Goal: Complete application form: Complete application form

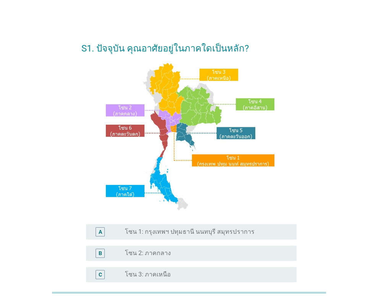
click at [227, 231] on label "โซน 1: กรุงเทพฯ ปทุมธานี นนทบุรี สมุทรปราการ" at bounding box center [189, 232] width 129 height 8
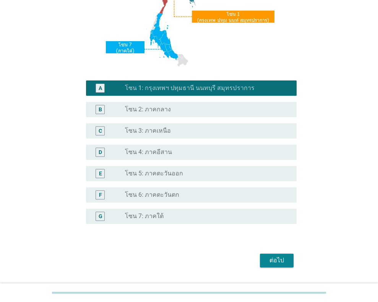
scroll to position [164, 0]
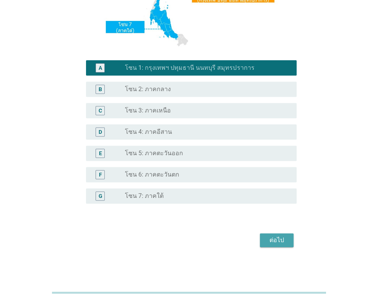
click at [270, 239] on div "ต่อไป" at bounding box center [276, 240] width 21 height 9
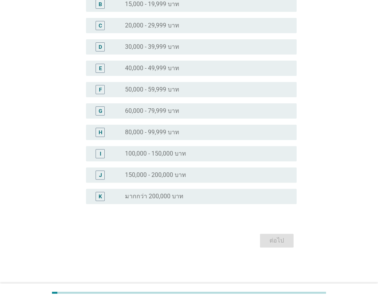
scroll to position [0, 0]
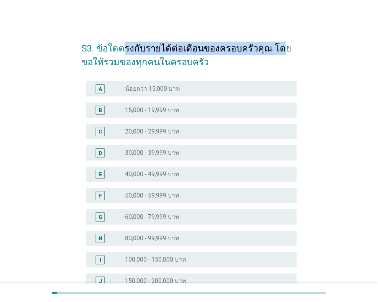
drag, startPoint x: 123, startPoint y: 51, endPoint x: 275, endPoint y: 46, distance: 152.4
click at [275, 46] on h2 "S3. ข้อใดตรงกับรายได้ต่อเดือนของครอบครัวคุณ โดยขอให้รวมของทุกคนในครอบครัว" at bounding box center [188, 51] width 215 height 35
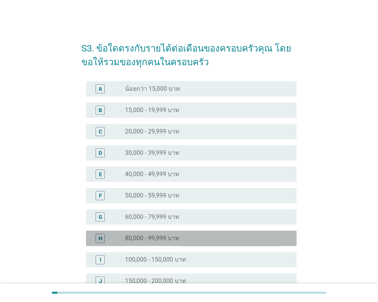
click at [184, 238] on div "radio_button_unchecked 80,000 - 99,999 บาท" at bounding box center [204, 239] width 159 height 8
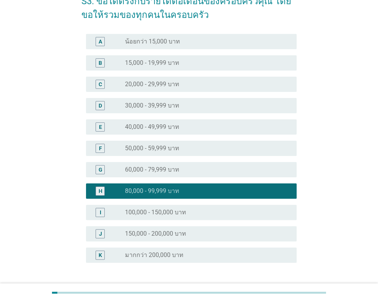
scroll to position [106, 0]
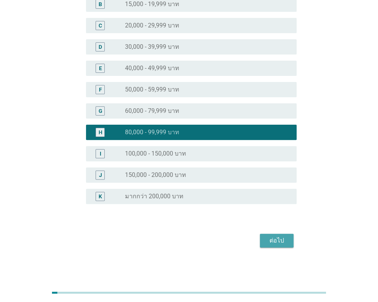
click at [268, 236] on div "ต่อไป" at bounding box center [276, 240] width 21 height 9
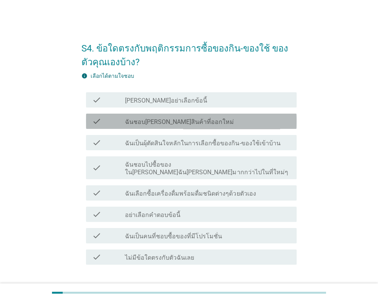
click at [213, 126] on div "check_box_outline_blank ฉันชอบ[PERSON_NAME]สินค้าที่ออกใหม่" at bounding box center [207, 121] width 165 height 9
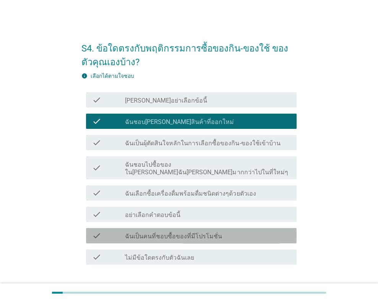
click at [209, 233] on label "ฉันเป็นคนที่ชอบซื้อของที่มีโปรโมชั่น" at bounding box center [173, 237] width 97 height 8
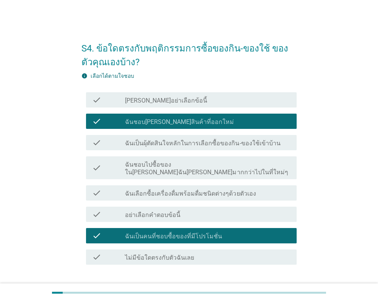
click at [246, 143] on label "ฉันเป็นผุ้ตัดสินใจหลักในการเลือกซื้อของกิน-ของใช้เข้าบ้าน" at bounding box center [202, 144] width 155 height 8
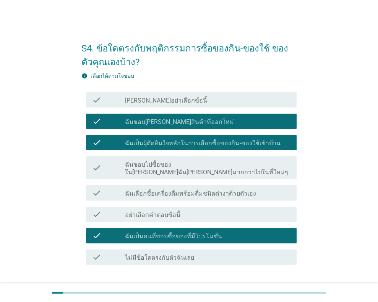
click at [272, 286] on button "ต่อไป" at bounding box center [277, 293] width 34 height 14
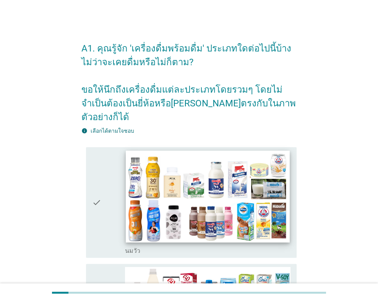
click at [247, 181] on img at bounding box center [207, 197] width 163 height 92
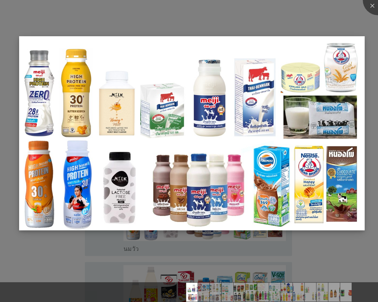
click at [217, 229] on img at bounding box center [191, 133] width 345 height 194
click at [101, 257] on div at bounding box center [189, 151] width 378 height 302
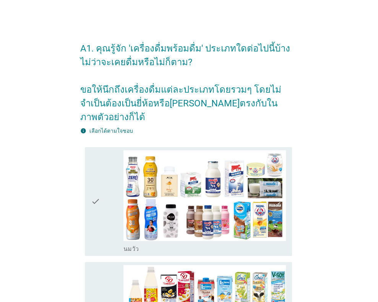
click at [98, 207] on div at bounding box center [189, 151] width 378 height 302
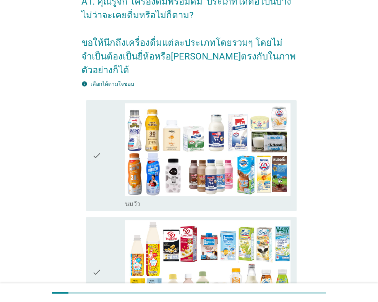
scroll to position [115, 0]
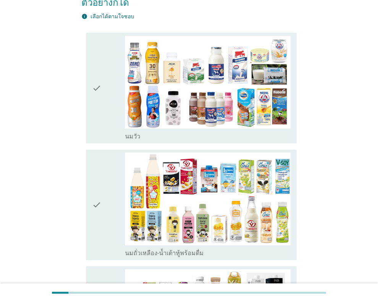
click at [104, 193] on div "check" at bounding box center [108, 205] width 33 height 105
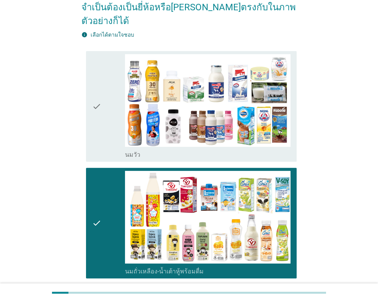
scroll to position [38, 0]
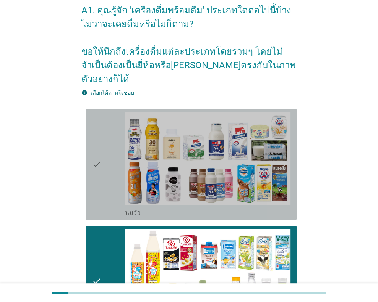
click at [95, 158] on icon "check" at bounding box center [96, 164] width 9 height 105
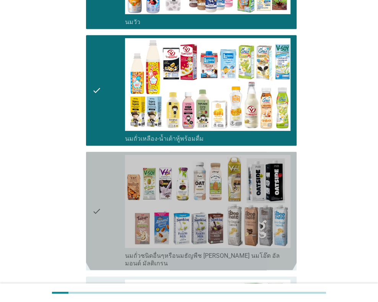
click at [94, 188] on icon "check" at bounding box center [96, 211] width 9 height 112
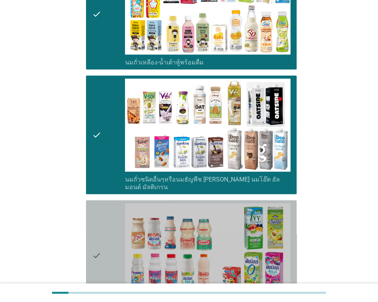
click at [93, 220] on icon "check" at bounding box center [96, 256] width 9 height 105
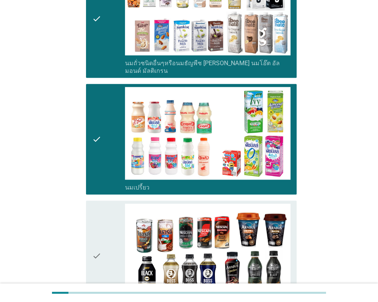
scroll to position [573, 0]
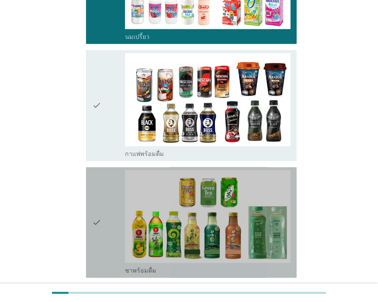
click at [97, 209] on icon "check" at bounding box center [96, 222] width 9 height 105
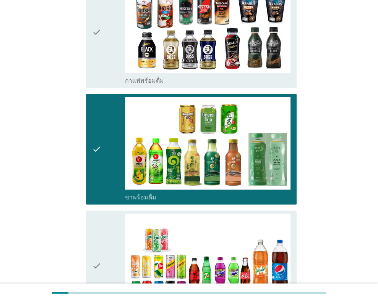
scroll to position [687, 0]
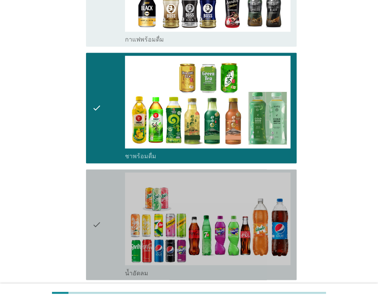
click at [92, 194] on icon "check" at bounding box center [96, 225] width 9 height 105
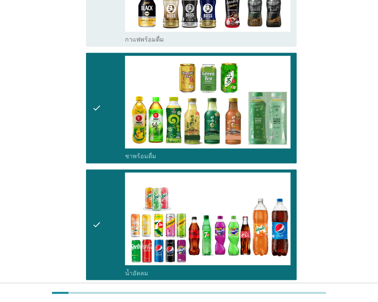
scroll to position [840, 0]
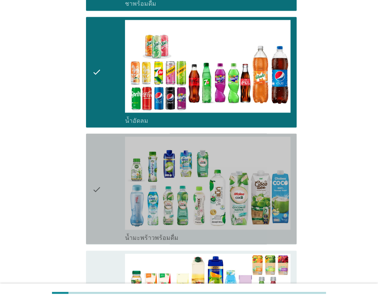
click at [96, 200] on icon "check" at bounding box center [96, 189] width 9 height 105
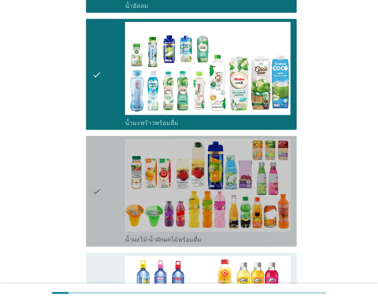
click at [101, 209] on div "check" at bounding box center [108, 191] width 33 height 105
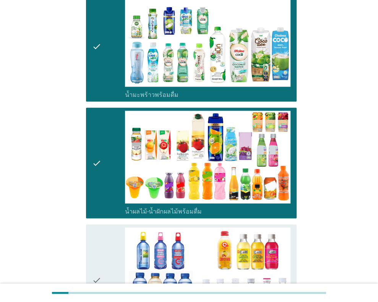
scroll to position [1069, 0]
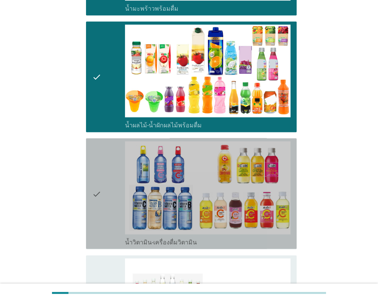
click at [102, 198] on div "check" at bounding box center [108, 194] width 33 height 105
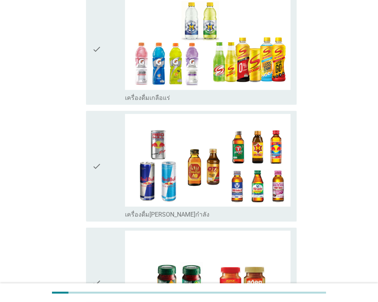
scroll to position [1527, 0]
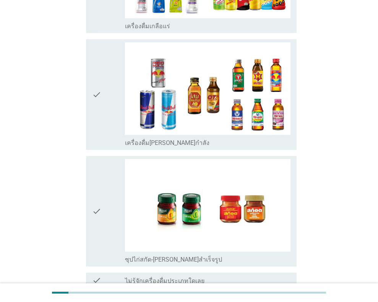
click at [101, 184] on div "check" at bounding box center [108, 211] width 33 height 105
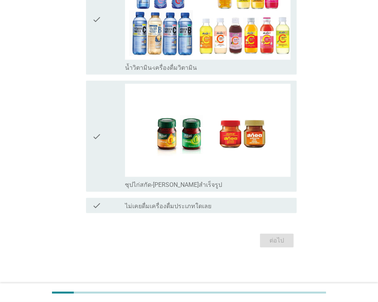
scroll to position [0, 0]
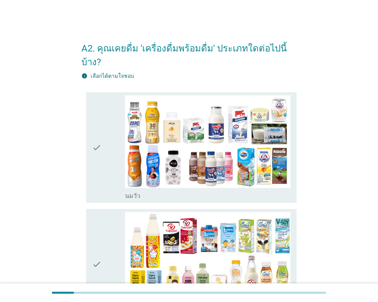
click at [107, 154] on div "check" at bounding box center [108, 147] width 33 height 105
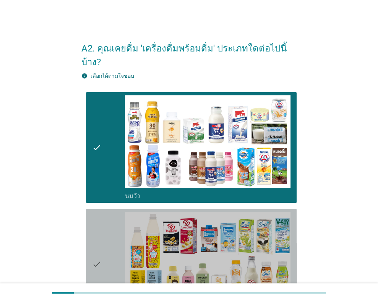
click at [97, 241] on icon "check" at bounding box center [96, 264] width 9 height 105
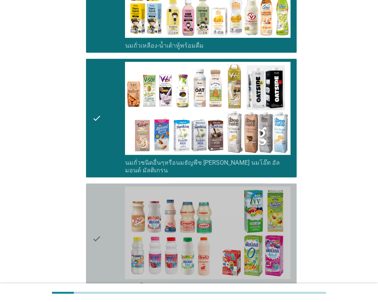
click at [105, 234] on div "check" at bounding box center [108, 239] width 33 height 105
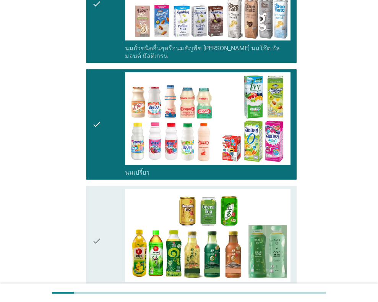
click at [107, 232] on div "check" at bounding box center [108, 241] width 33 height 105
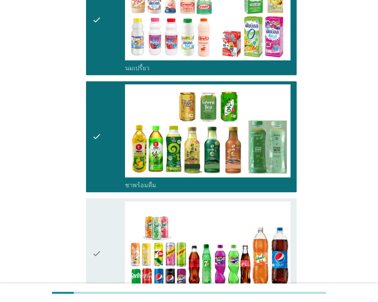
scroll to position [573, 0]
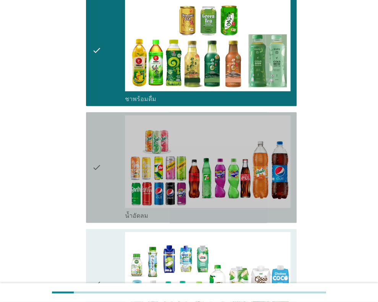
click at [99, 183] on icon "check" at bounding box center [96, 167] width 9 height 105
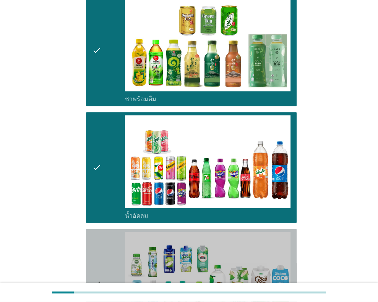
click at [104, 244] on div "check" at bounding box center [108, 284] width 33 height 105
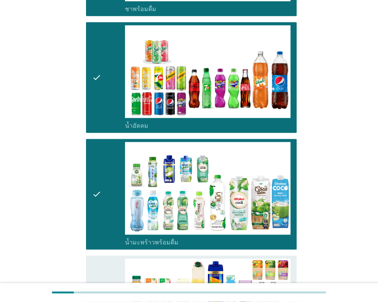
scroll to position [726, 0]
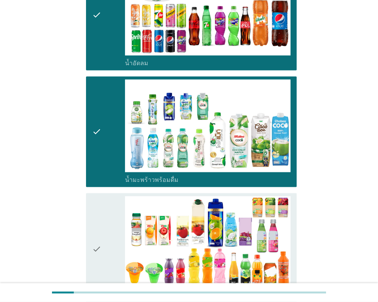
click at [107, 233] on div "check" at bounding box center [108, 248] width 33 height 105
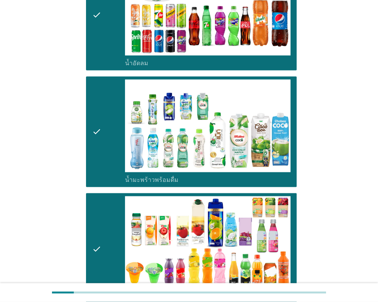
scroll to position [878, 0]
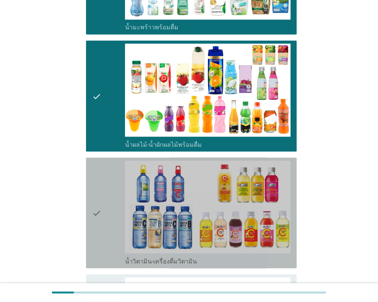
click at [103, 222] on div "check" at bounding box center [108, 213] width 33 height 105
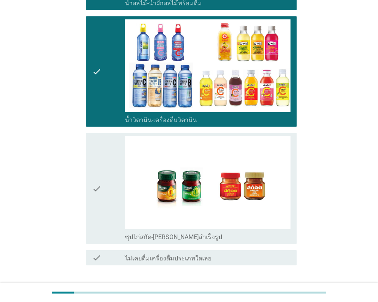
scroll to position [1031, 0]
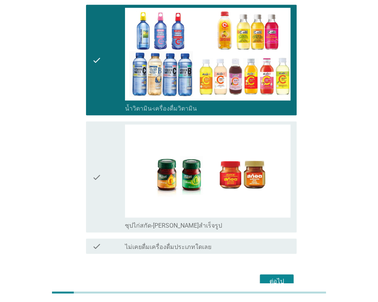
click at [99, 189] on icon "check" at bounding box center [96, 177] width 9 height 105
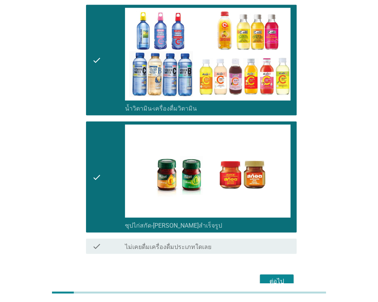
click at [272, 277] on div "ต่อไป" at bounding box center [276, 281] width 21 height 9
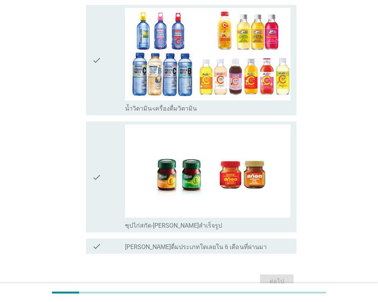
scroll to position [0, 0]
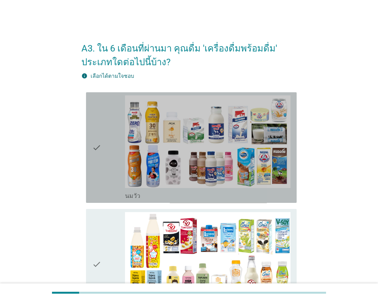
click at [111, 165] on div "check" at bounding box center [108, 147] width 33 height 105
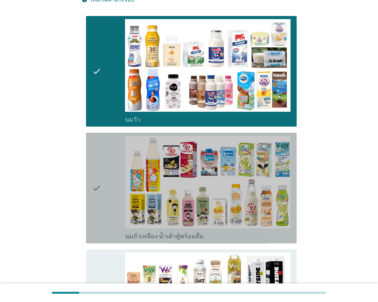
click at [99, 209] on icon "check" at bounding box center [96, 188] width 9 height 105
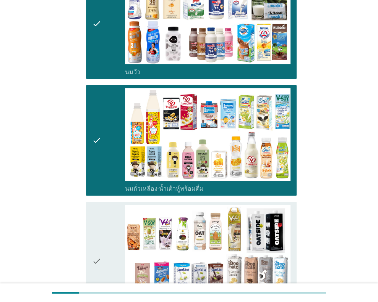
scroll to position [191, 0]
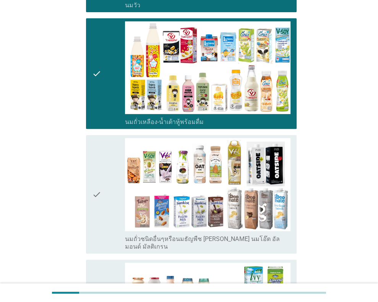
click at [100, 206] on icon "check" at bounding box center [96, 194] width 9 height 112
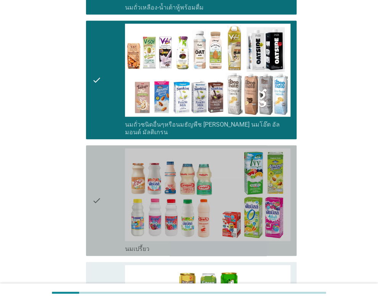
click at [99, 215] on icon "check" at bounding box center [96, 201] width 9 height 105
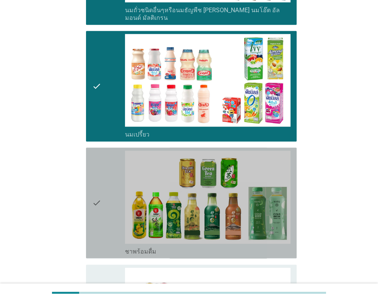
click at [97, 205] on icon "check" at bounding box center [96, 203] width 9 height 105
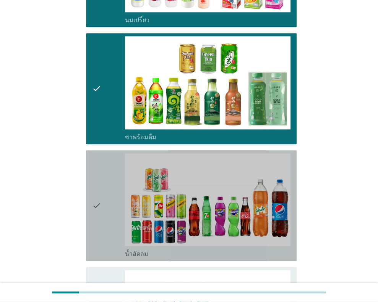
click at [107, 215] on div "check" at bounding box center [108, 206] width 33 height 105
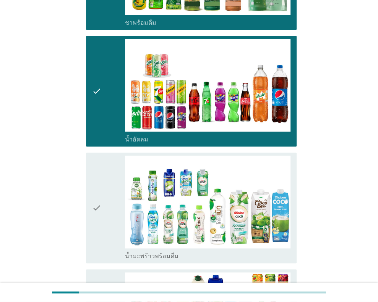
click at [105, 213] on div "check" at bounding box center [108, 208] width 33 height 105
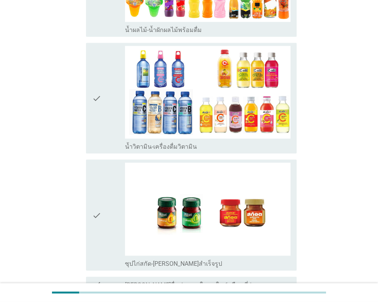
scroll to position [1062, 0]
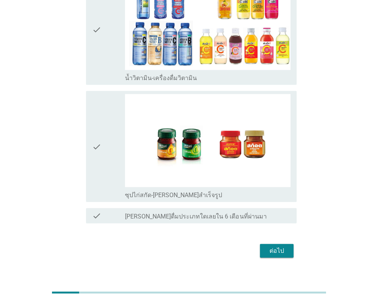
click at [288, 244] on button "ต่อไป" at bounding box center [277, 251] width 34 height 14
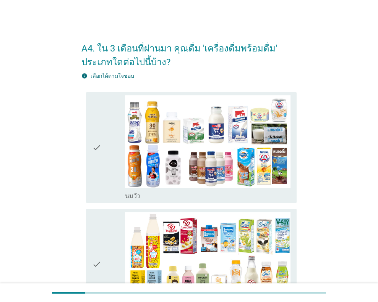
click at [97, 169] on icon "check" at bounding box center [96, 147] width 9 height 105
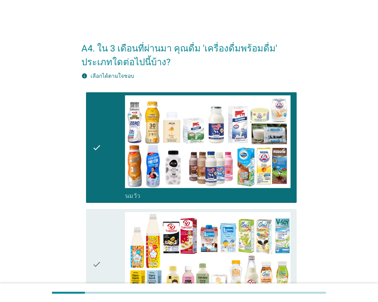
scroll to position [115, 0]
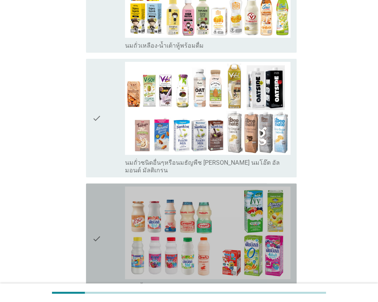
click at [111, 235] on div "check" at bounding box center [108, 239] width 33 height 105
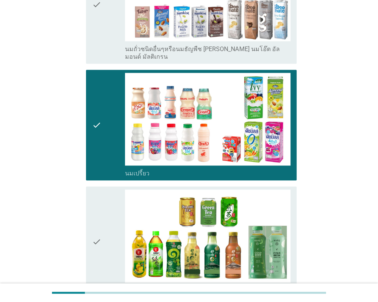
scroll to position [420, 0]
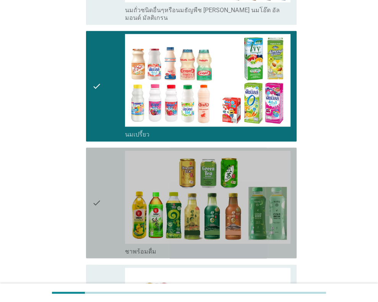
click at [102, 207] on div "check" at bounding box center [108, 203] width 33 height 105
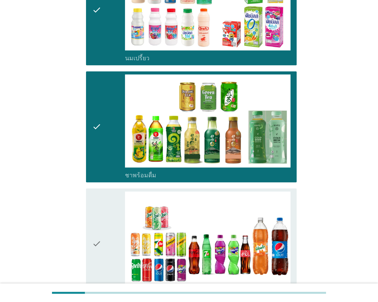
click at [101, 209] on div "check" at bounding box center [108, 244] width 33 height 105
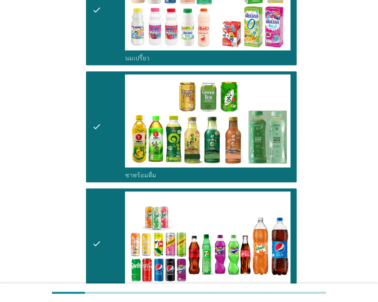
scroll to position [611, 0]
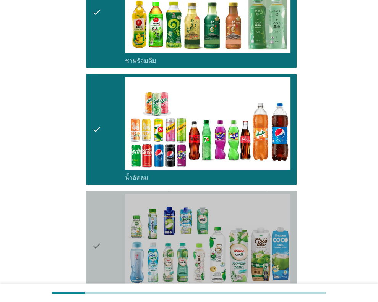
click at [110, 231] on div "check" at bounding box center [108, 246] width 33 height 105
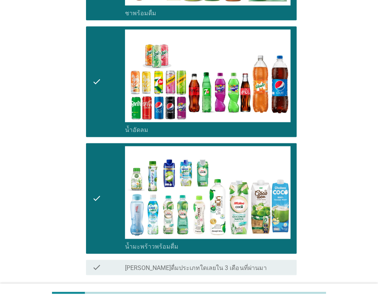
scroll to position [711, 0]
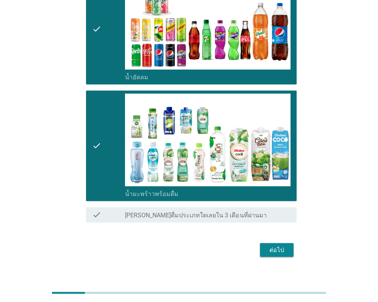
click at [281, 246] on div "ต่อไป" at bounding box center [276, 250] width 21 height 9
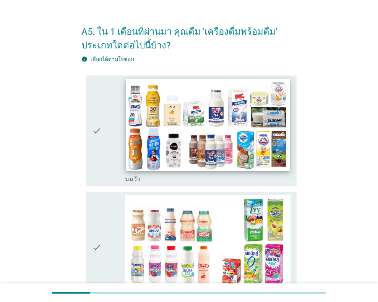
scroll to position [0, 0]
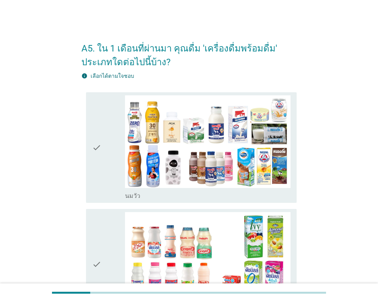
click at [97, 156] on icon "check" at bounding box center [96, 147] width 9 height 105
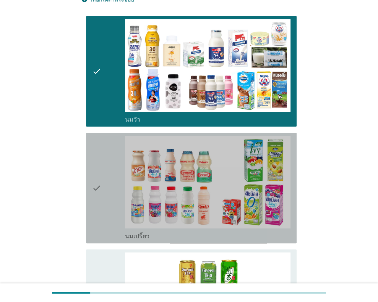
click at [101, 163] on div "check" at bounding box center [108, 188] width 33 height 105
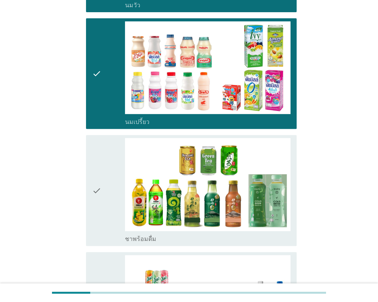
click at [104, 160] on div "check" at bounding box center [108, 190] width 33 height 105
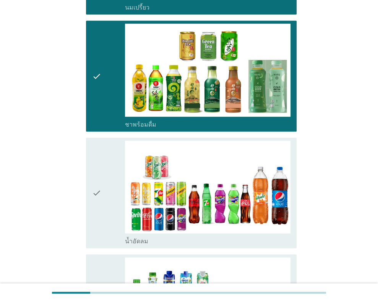
click at [104, 157] on div "check" at bounding box center [108, 193] width 33 height 105
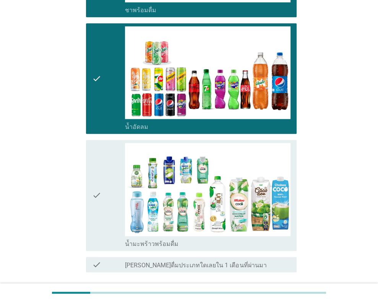
click at [105, 157] on div "check" at bounding box center [108, 195] width 33 height 105
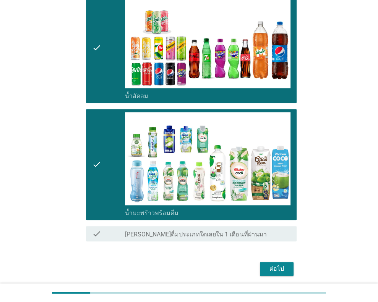
scroll to position [478, 0]
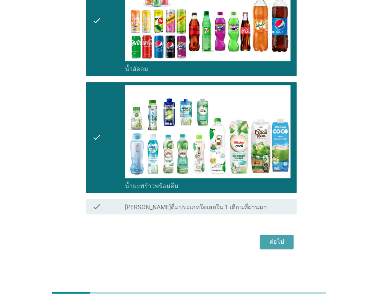
click at [289, 237] on button "ต่อไป" at bounding box center [277, 242] width 34 height 14
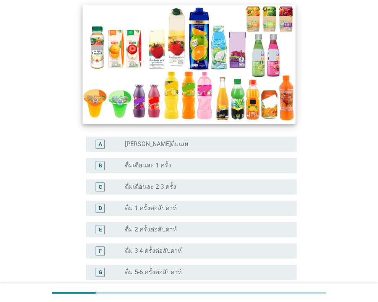
scroll to position [115, 0]
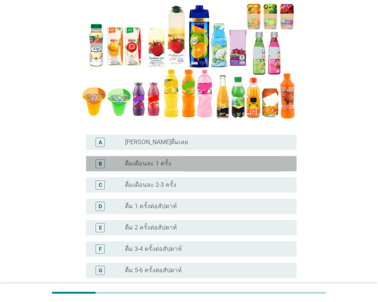
click at [183, 166] on div "radio_button_unchecked ดื่มเดือนละ 1 ครั้ง" at bounding box center [204, 164] width 159 height 8
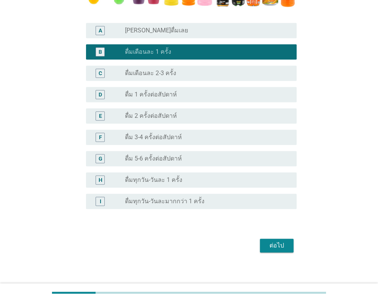
scroll to position [232, 0]
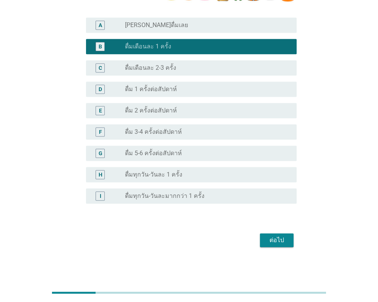
click at [262, 238] on button "ต่อไป" at bounding box center [277, 241] width 34 height 14
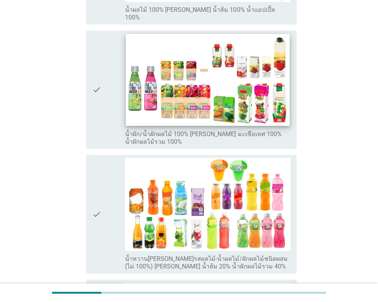
scroll to position [229, 0]
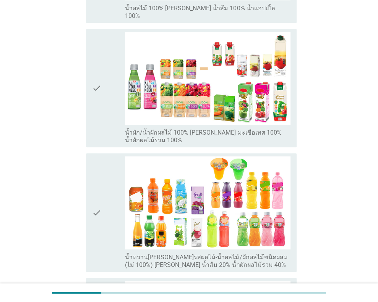
click at [108, 196] on div "check" at bounding box center [108, 213] width 33 height 112
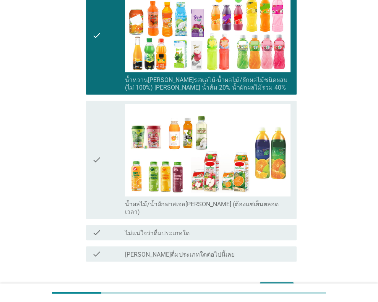
scroll to position [420, 0]
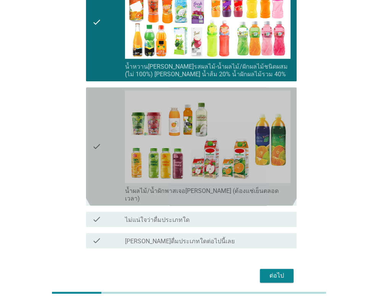
click at [98, 120] on icon "check" at bounding box center [96, 146] width 9 height 112
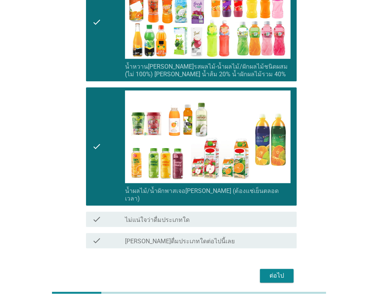
click at [98, 122] on icon "check" at bounding box center [96, 146] width 9 height 112
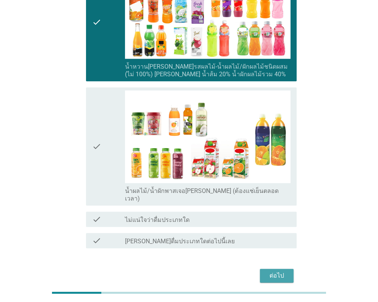
click at [289, 269] on button "ต่อไป" at bounding box center [277, 276] width 34 height 14
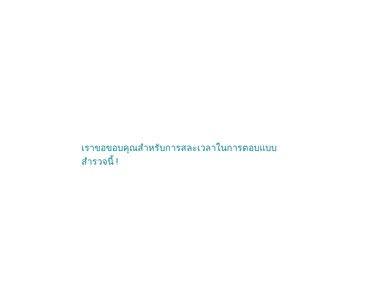
scroll to position [0, 0]
